Goal: Transaction & Acquisition: Purchase product/service

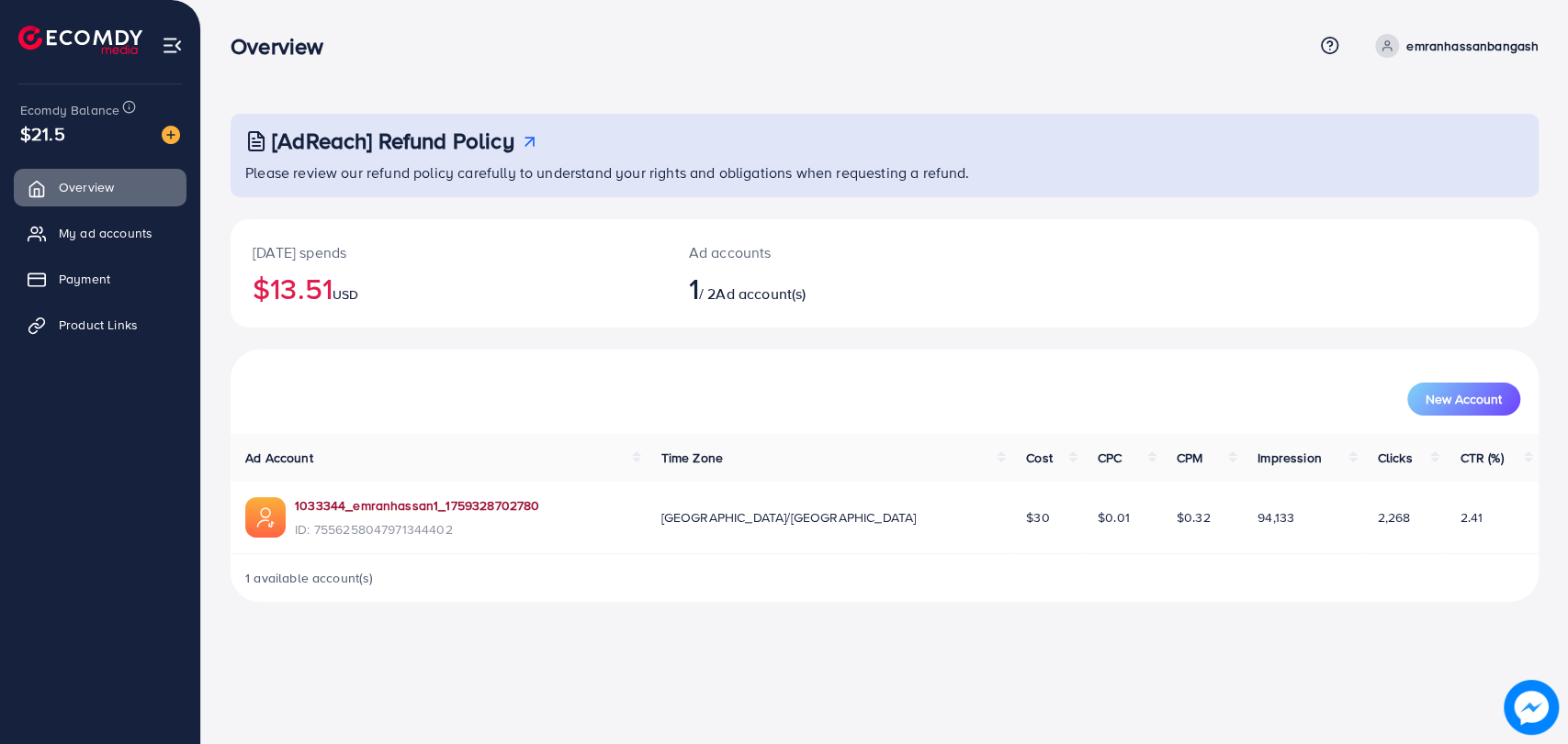
click at [459, 497] on link "1033344_emranhassan1_1759328702780" at bounding box center [417, 506] width 244 height 18
click at [169, 137] on img at bounding box center [171, 135] width 18 height 18
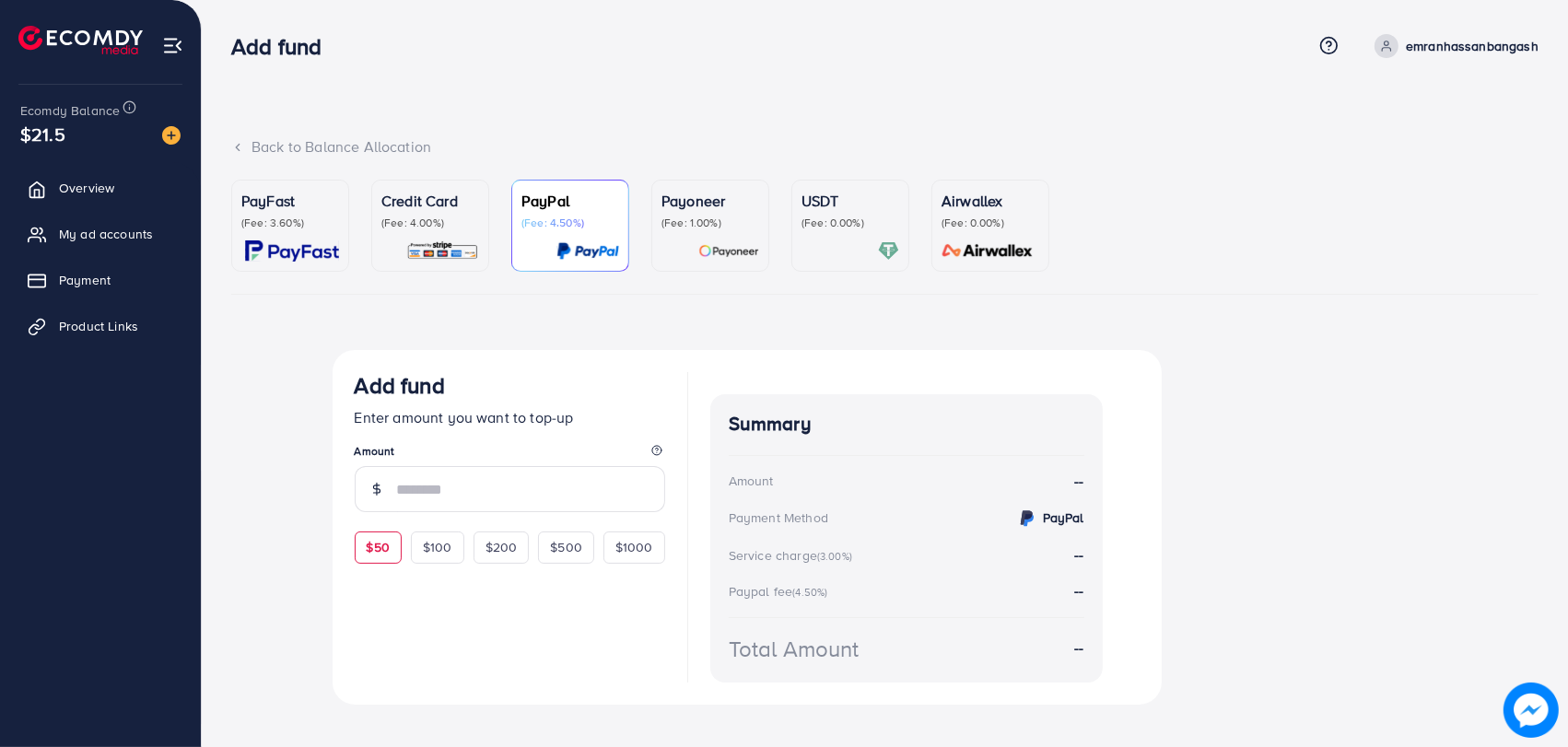
click at [386, 562] on div "$50" at bounding box center [377, 547] width 47 height 31
type input "**"
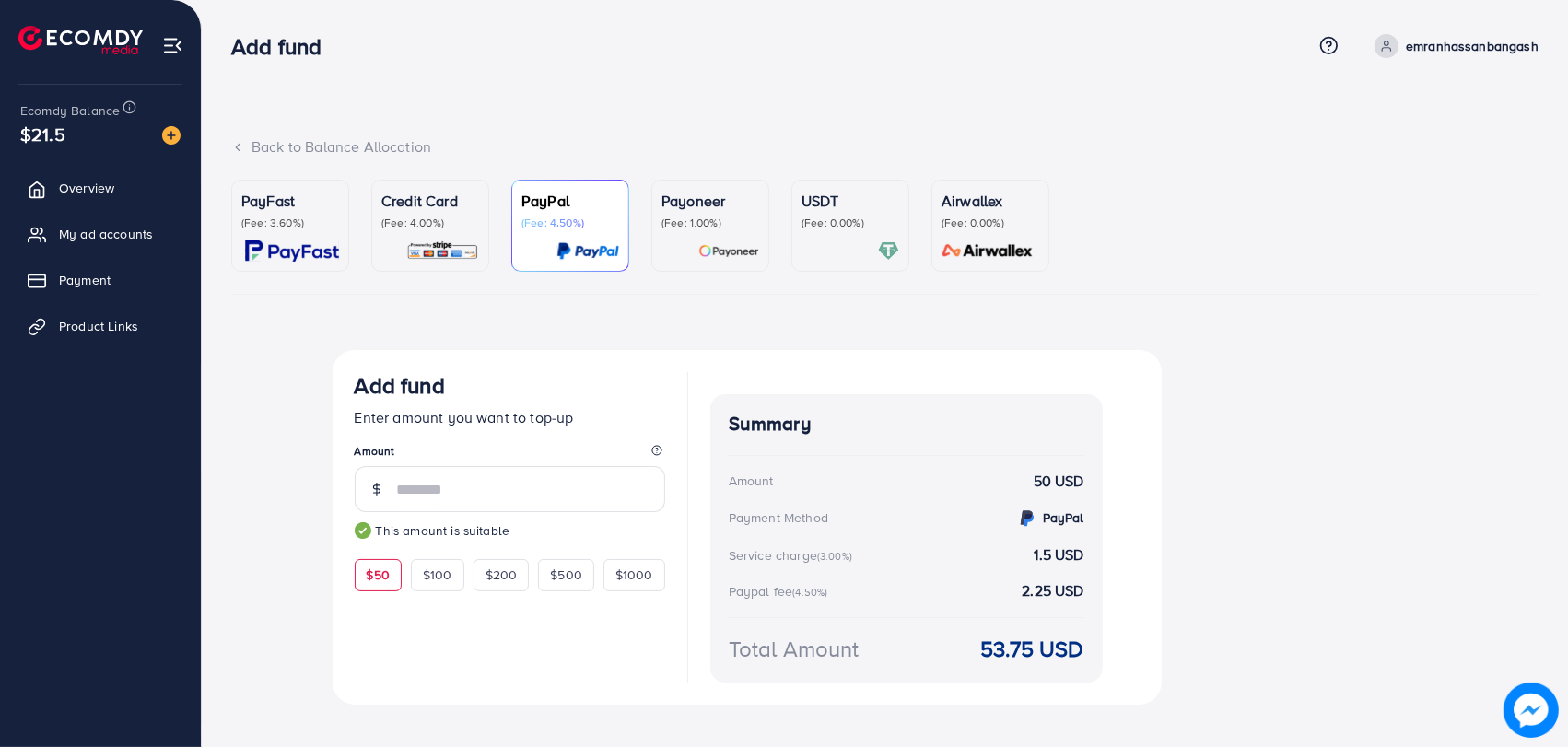
click at [453, 199] on p "Credit Card" at bounding box center [430, 201] width 98 height 22
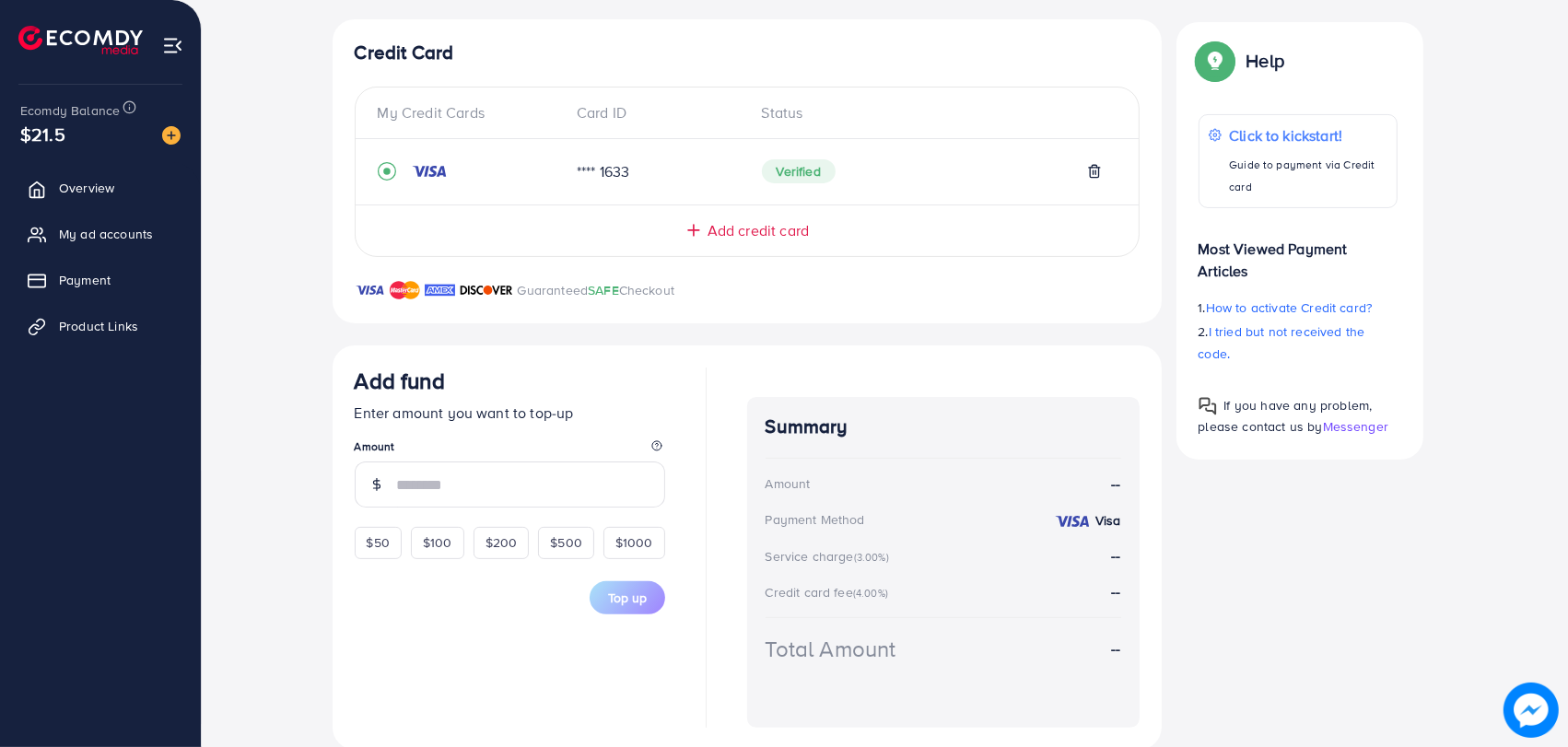
scroll to position [362, 0]
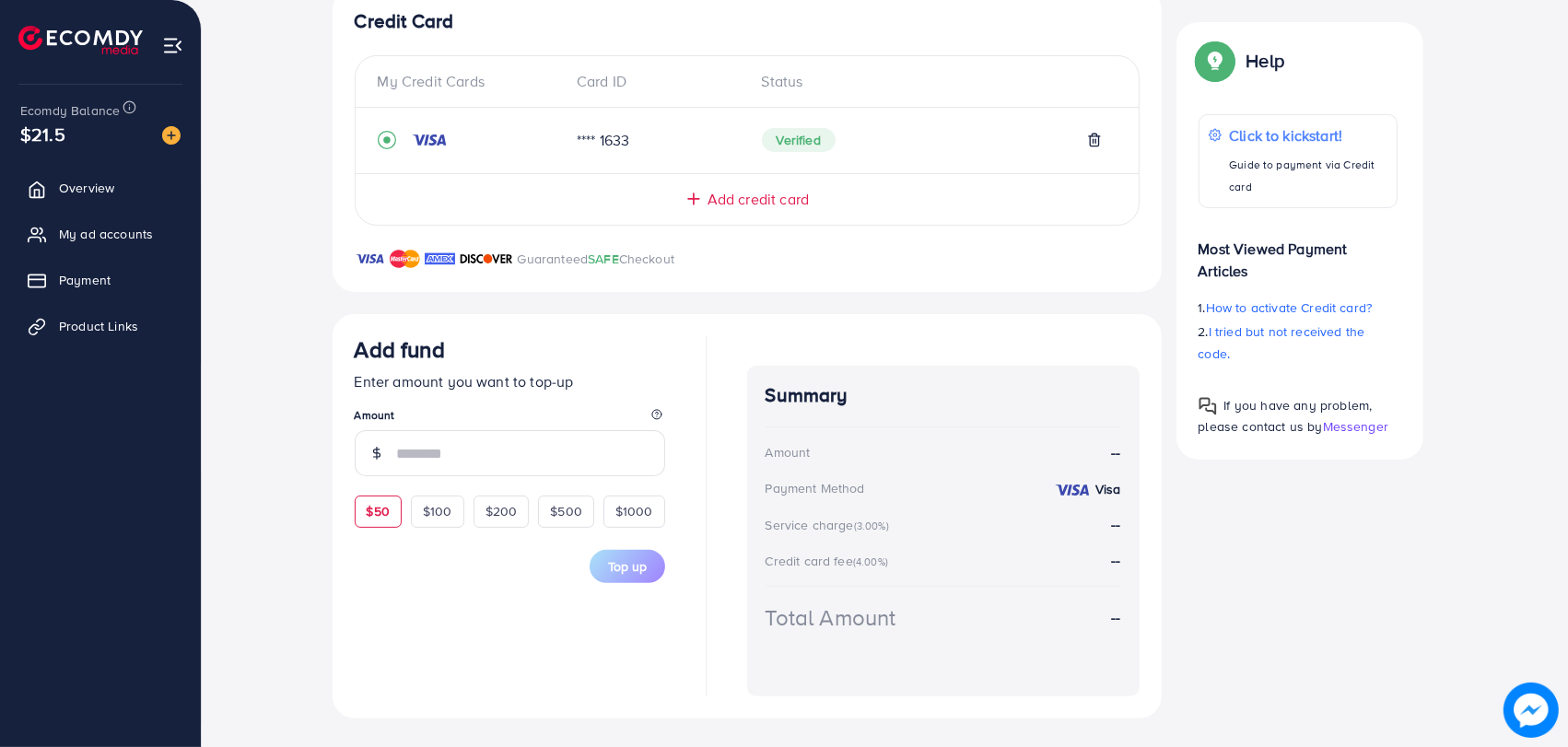
click at [384, 511] on span "$50" at bounding box center [377, 512] width 23 height 19
type input "**"
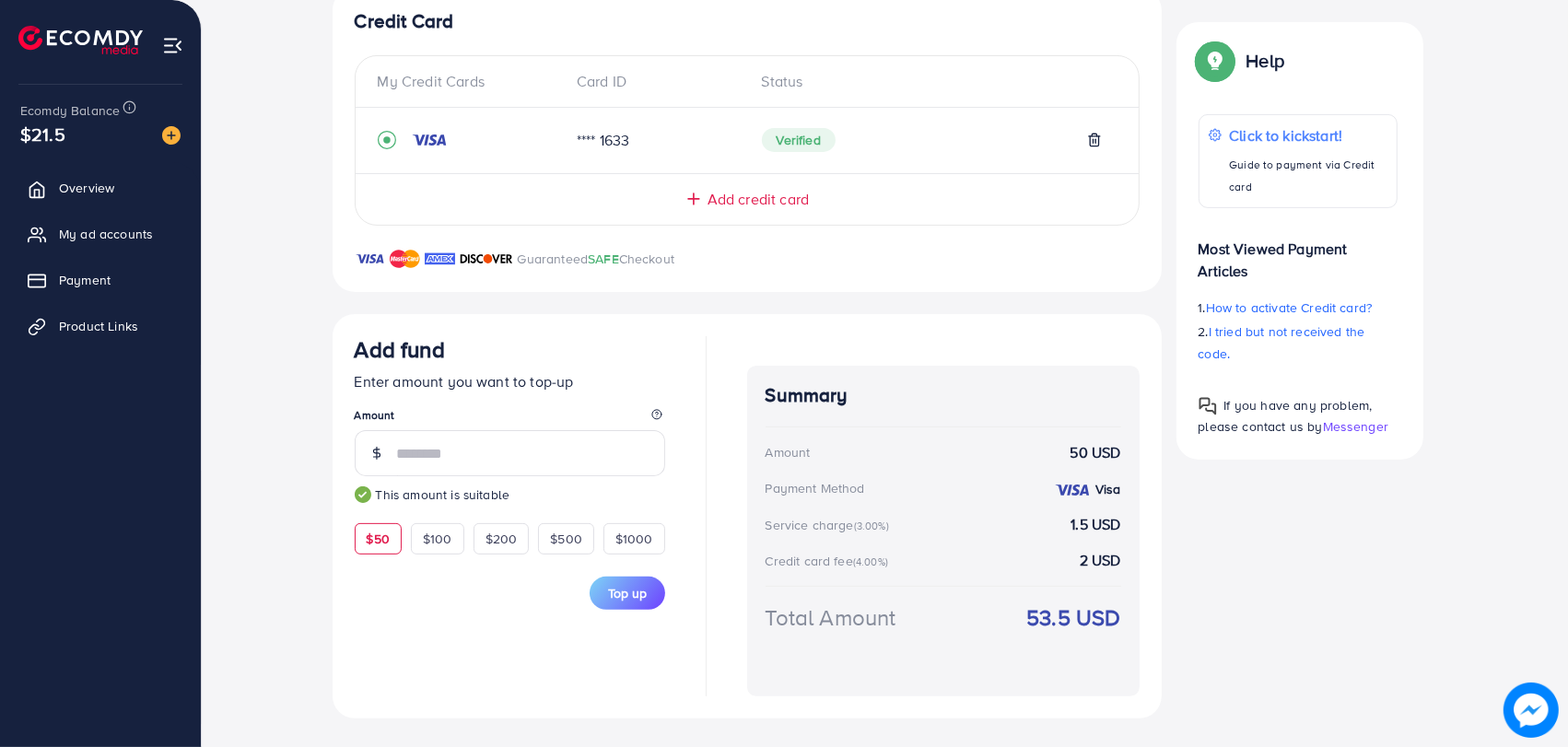
drag, startPoint x: 1009, startPoint y: 606, endPoint x: 1204, endPoint y: 619, distance: 195.4
click at [1204, 619] on div "Credit Card My Credit Cards Card ID Status **** 1633 Verified Add credit card G…" at bounding box center [884, 354] width 1105 height 731
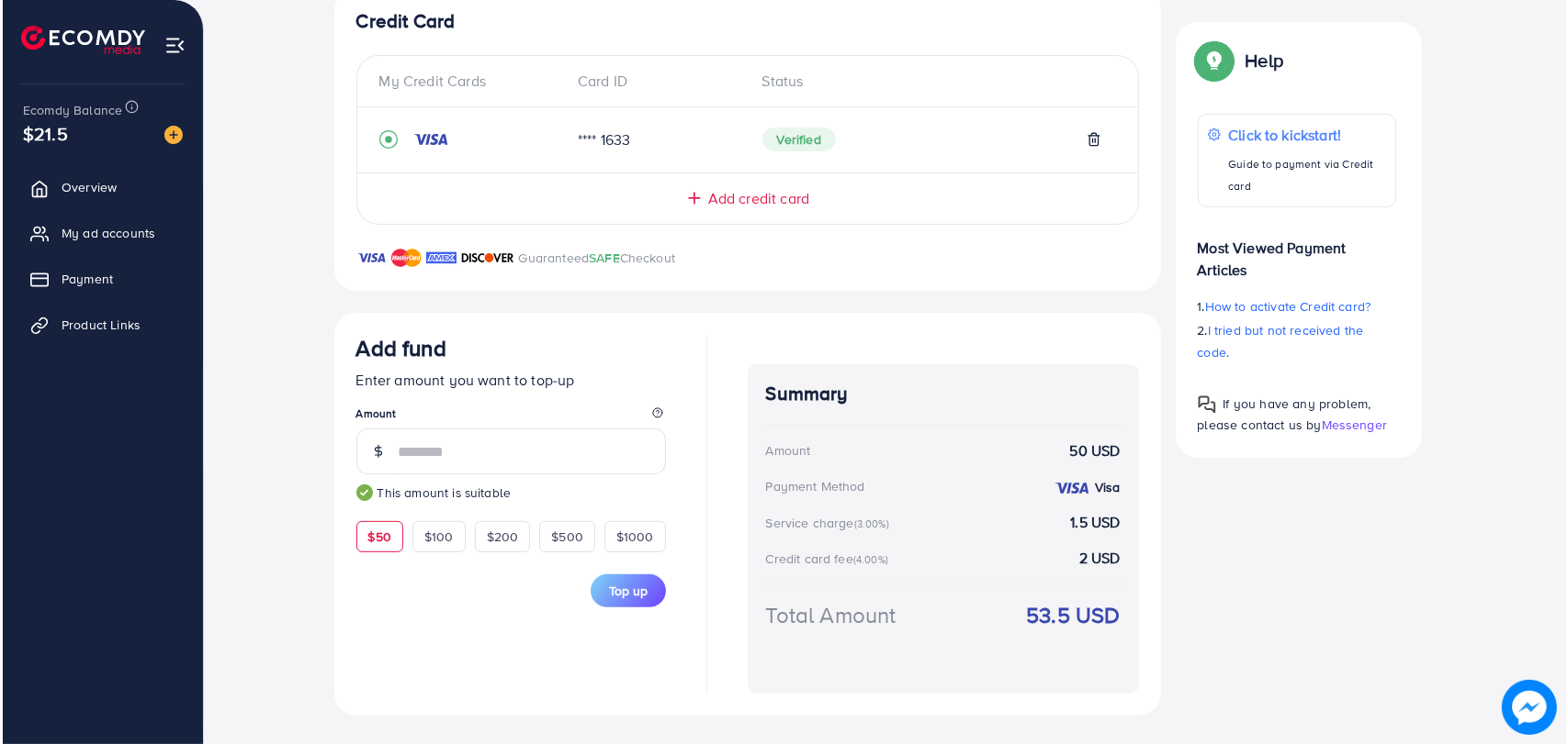
scroll to position [0, 0]
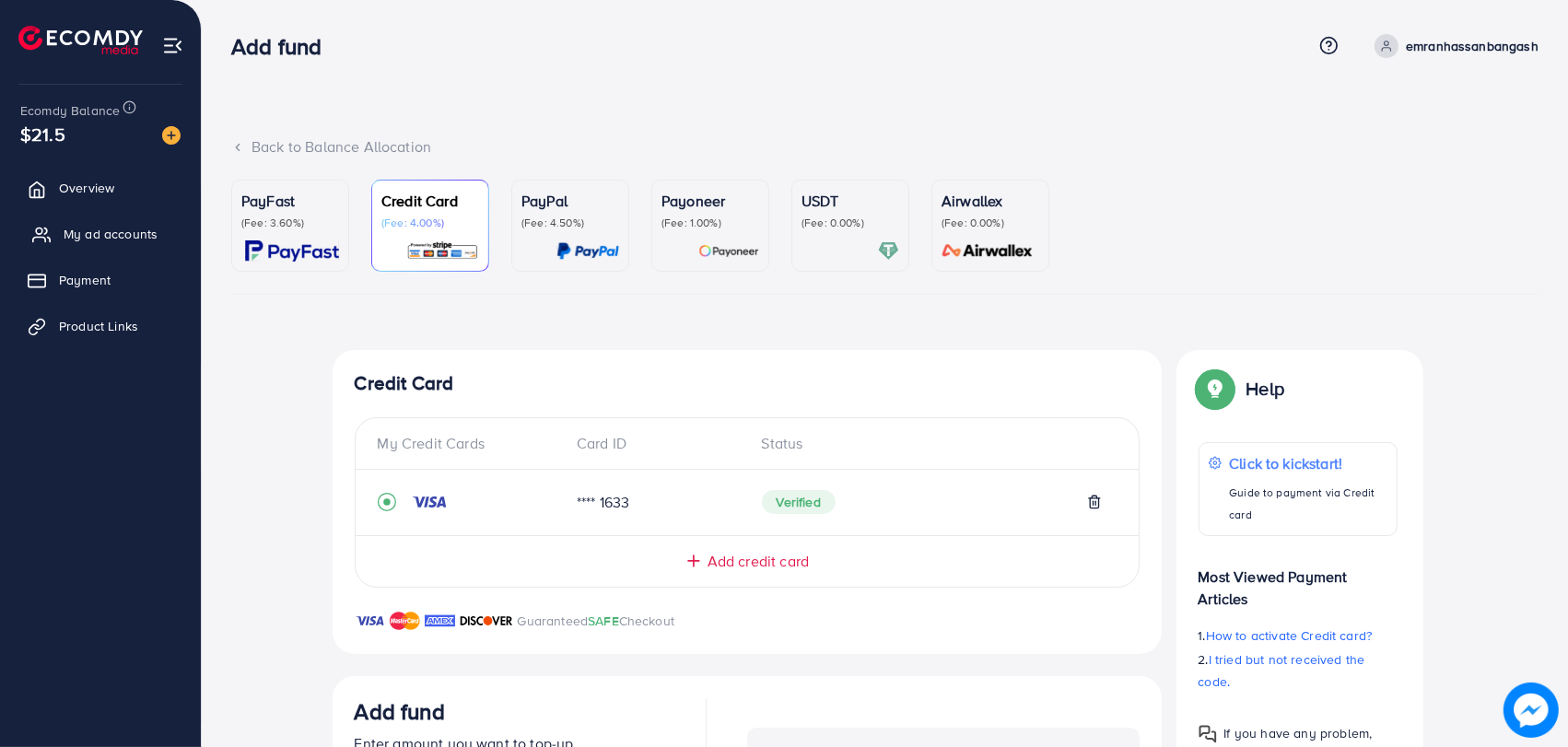
click at [128, 220] on link "My ad accounts" at bounding box center [100, 234] width 173 height 37
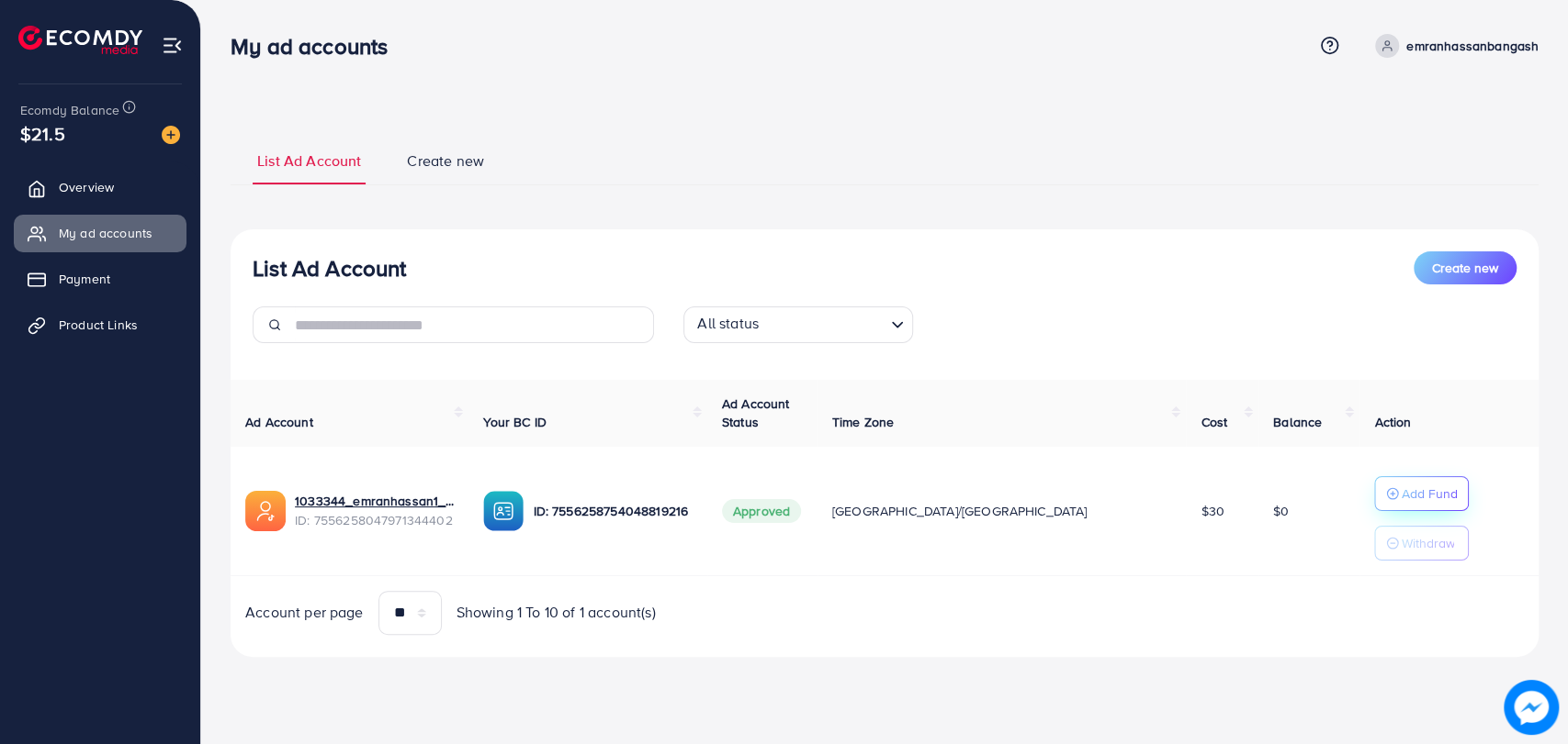
click at [1400, 501] on p "Add Fund" at bounding box center [1428, 494] width 56 height 22
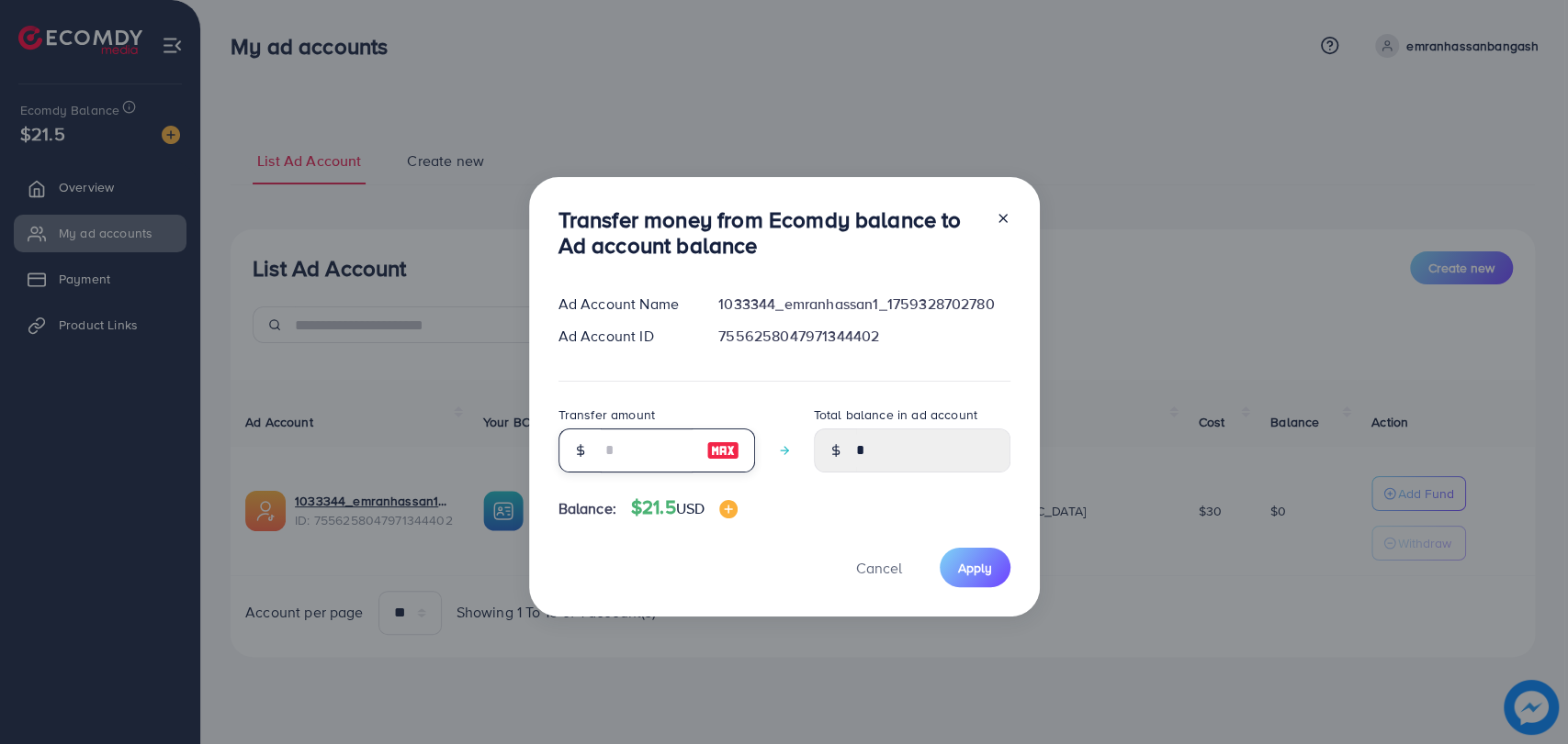
click at [635, 462] on input "number" at bounding box center [647, 451] width 92 height 44
click at [977, 573] on span "Apply" at bounding box center [974, 568] width 34 height 18
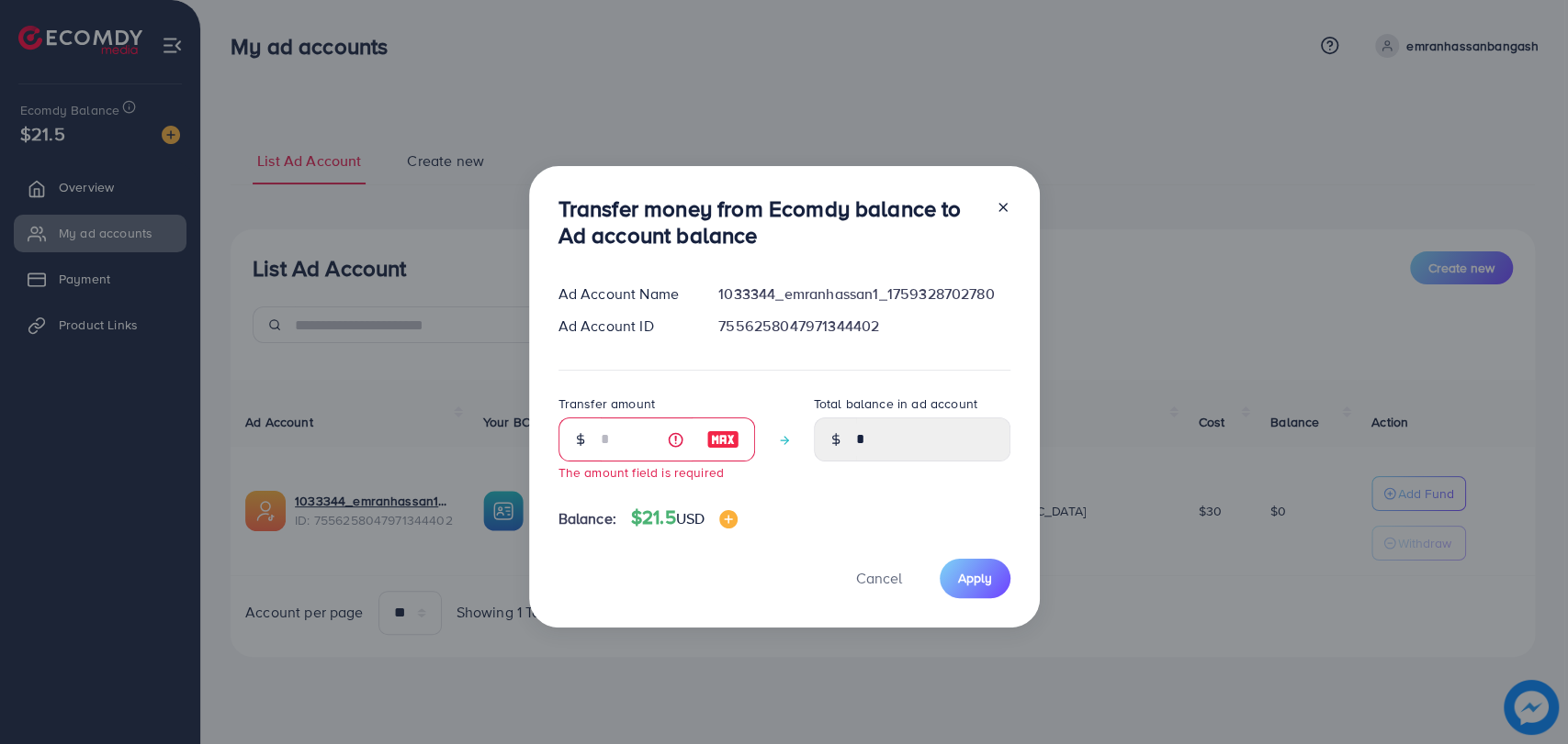
click at [1002, 207] on icon at bounding box center [1003, 207] width 15 height 15
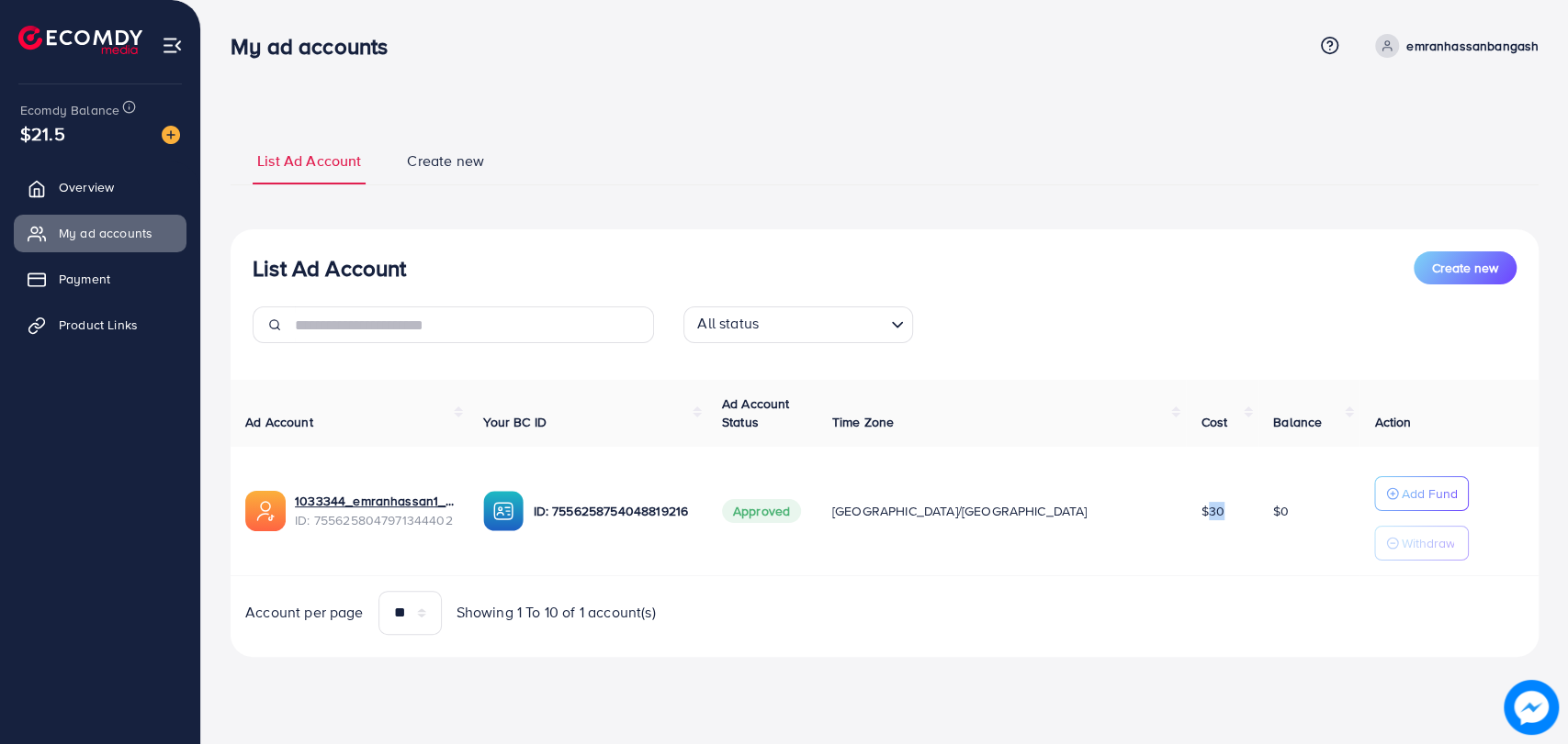
drag, startPoint x: 1126, startPoint y: 516, endPoint x: 1116, endPoint y: 516, distance: 10.0
click at [1200, 516] on span "$30" at bounding box center [1211, 512] width 23 height 18
click at [679, 485] on div "7556258754048819216" at bounding box center [699, 478] width 155 height 30
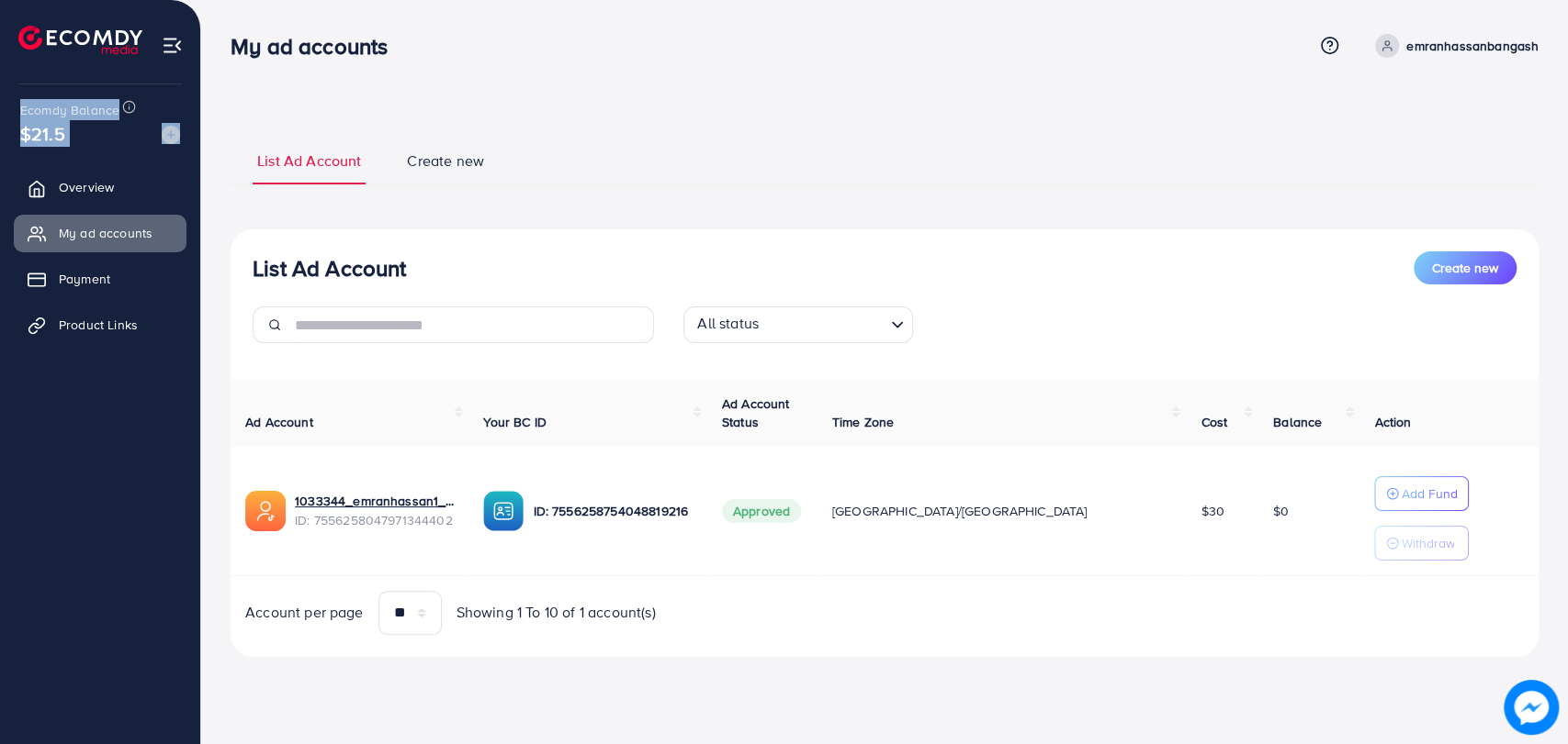
drag, startPoint x: 0, startPoint y: 110, endPoint x: 121, endPoint y: 146, distance: 126.2
click at [121, 146] on div "Ecomdy Balance $21.5 Overview My ad accounts Payment Product Links" at bounding box center [101, 372] width 201 height 744
click at [121, 146] on div "$21.5" at bounding box center [100, 133] width 160 height 27
drag, startPoint x: 436, startPoint y: 170, endPoint x: 414, endPoint y: 171, distance: 22.0
click at [436, 170] on span "Create new" at bounding box center [445, 160] width 77 height 21
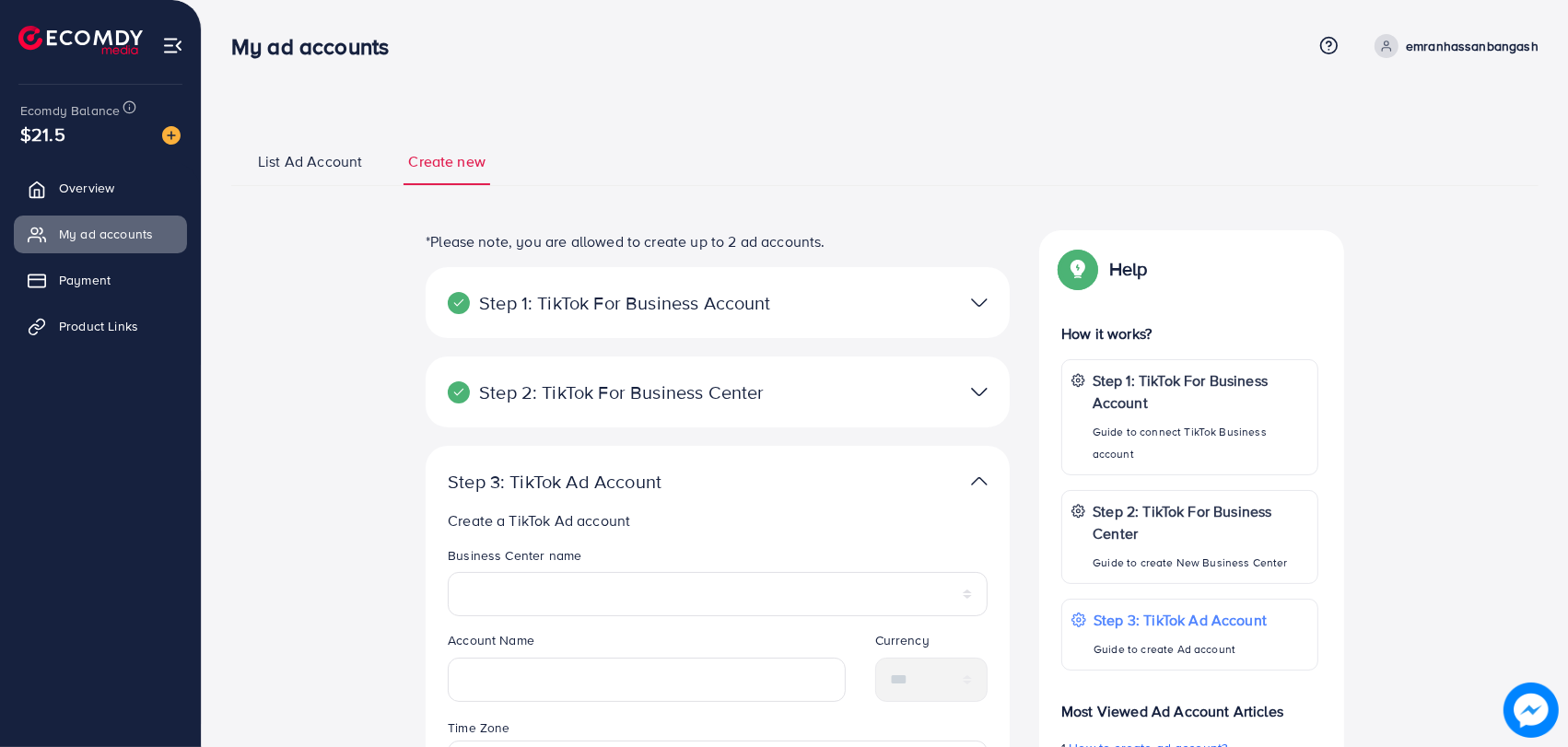
click at [293, 176] on link "List Ad Account" at bounding box center [310, 168] width 113 height 34
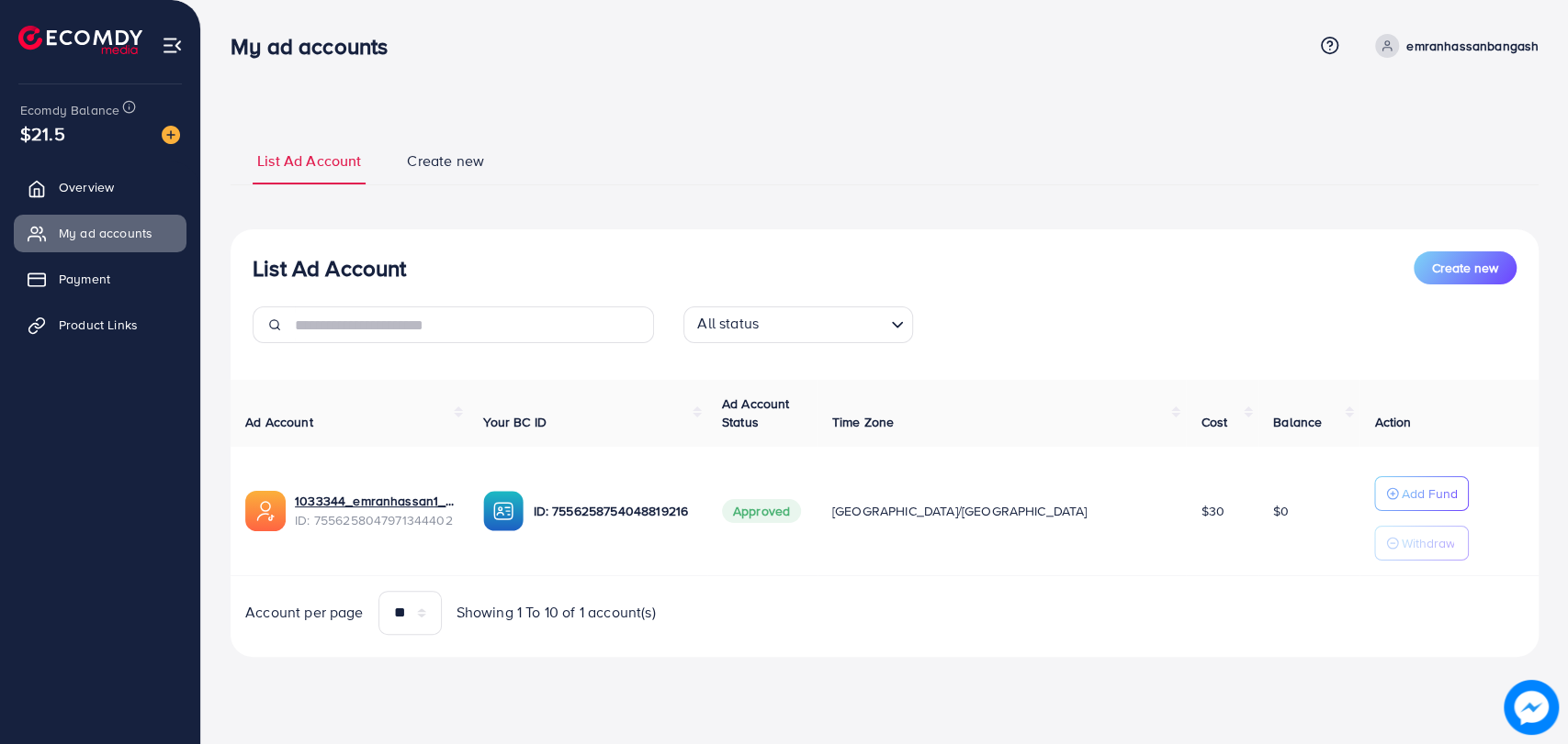
drag, startPoint x: 0, startPoint y: 127, endPoint x: 76, endPoint y: 153, distance: 80.3
click at [76, 153] on div "Ecomdy Balance $21.5 Overview My ad accounts Payment Product Links" at bounding box center [101, 372] width 201 height 744
click at [96, 136] on div "$21.5" at bounding box center [100, 133] width 160 height 27
click at [176, 141] on img at bounding box center [171, 135] width 18 height 18
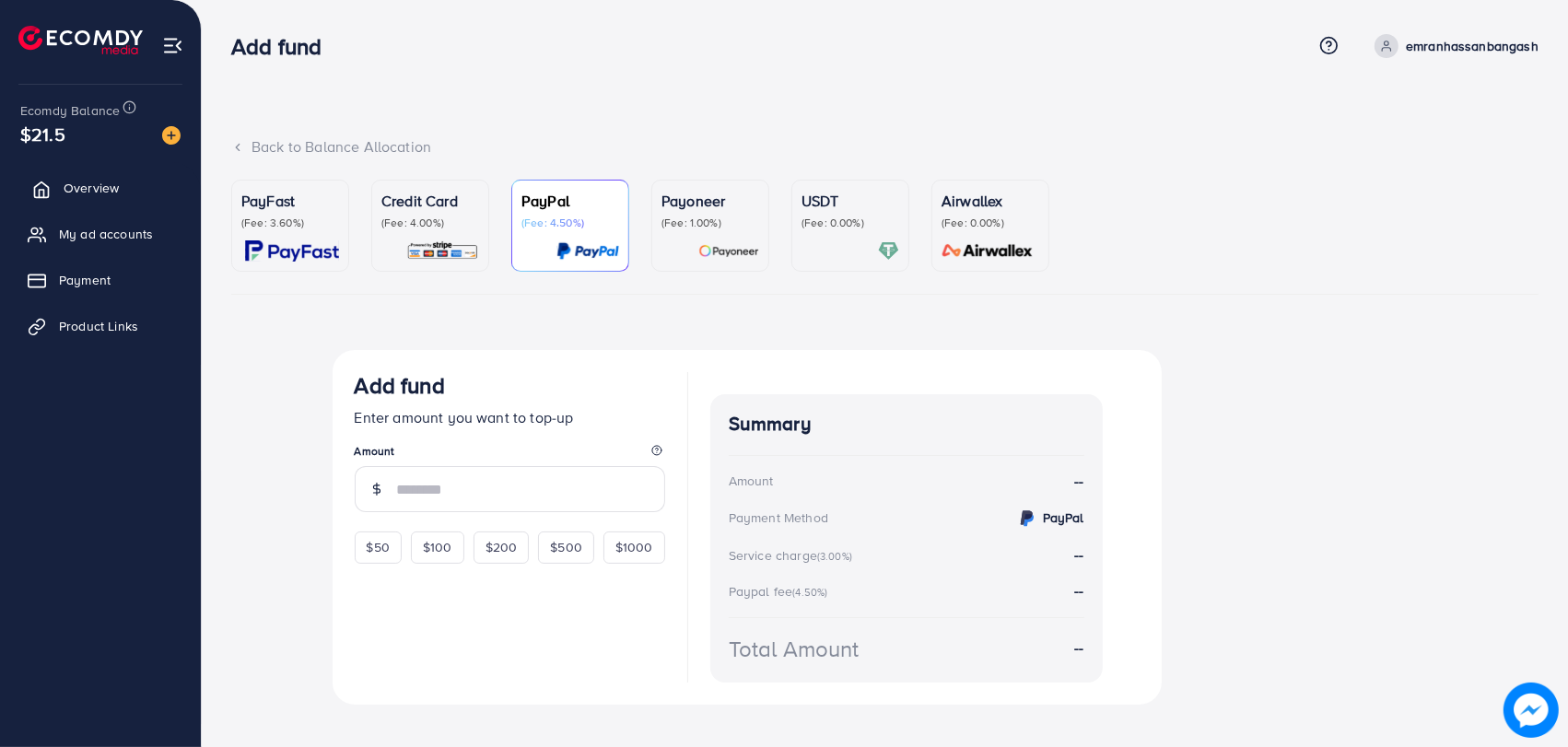
click at [92, 198] on link "Overview" at bounding box center [100, 188] width 173 height 37
